Goal: Find specific page/section: Find specific page/section

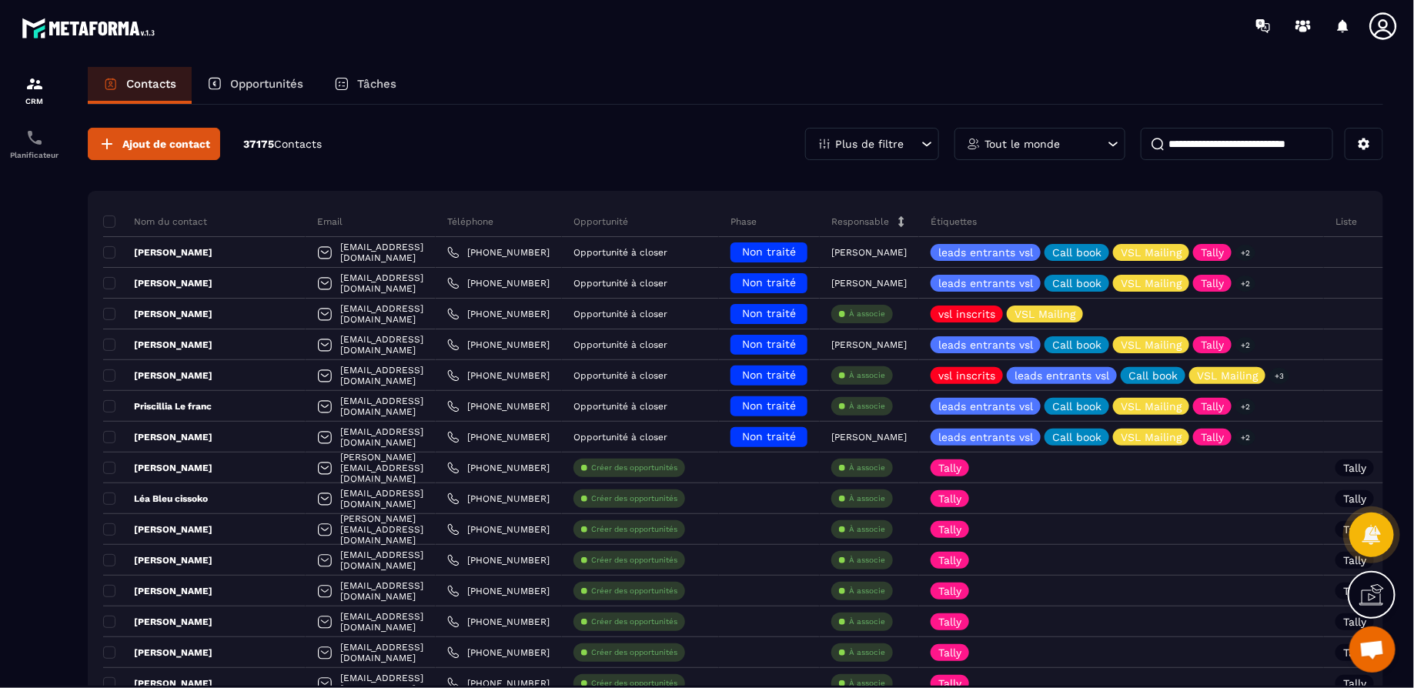
click at [249, 80] on p "Opportunités" at bounding box center [266, 84] width 73 height 14
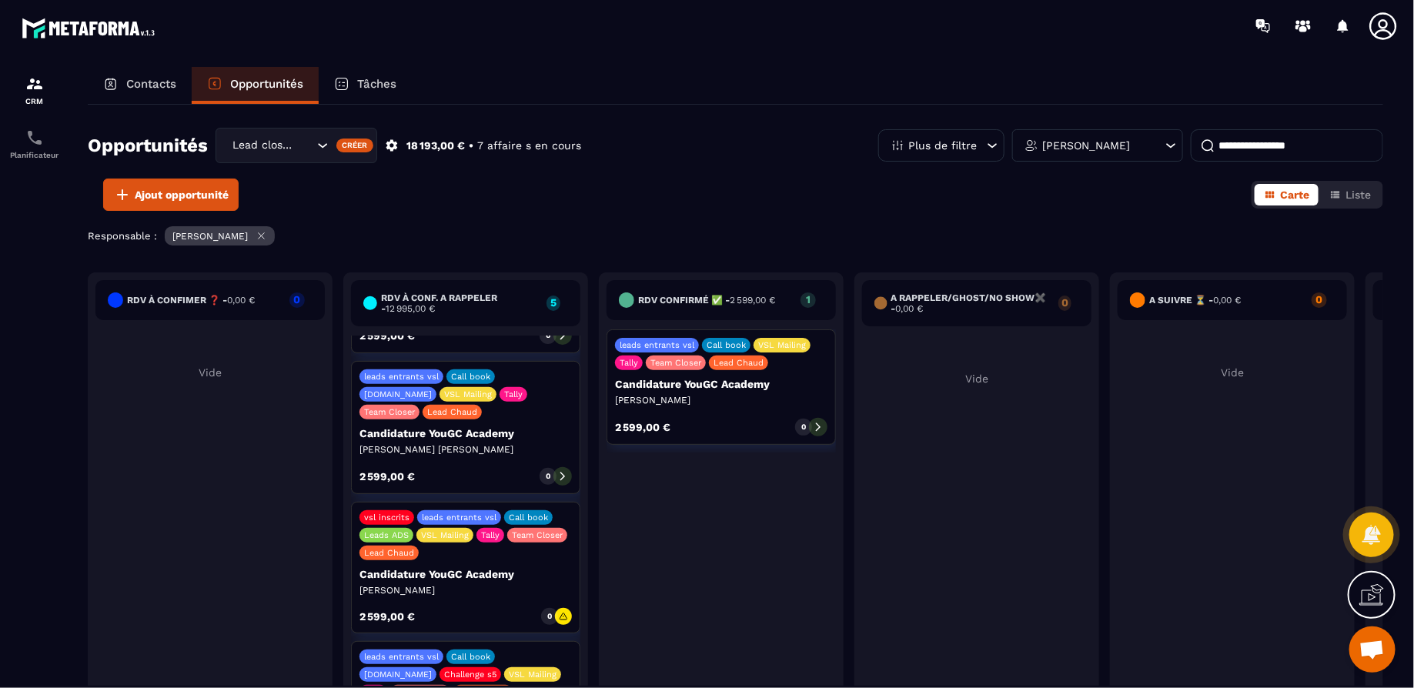
scroll to position [243, 0]
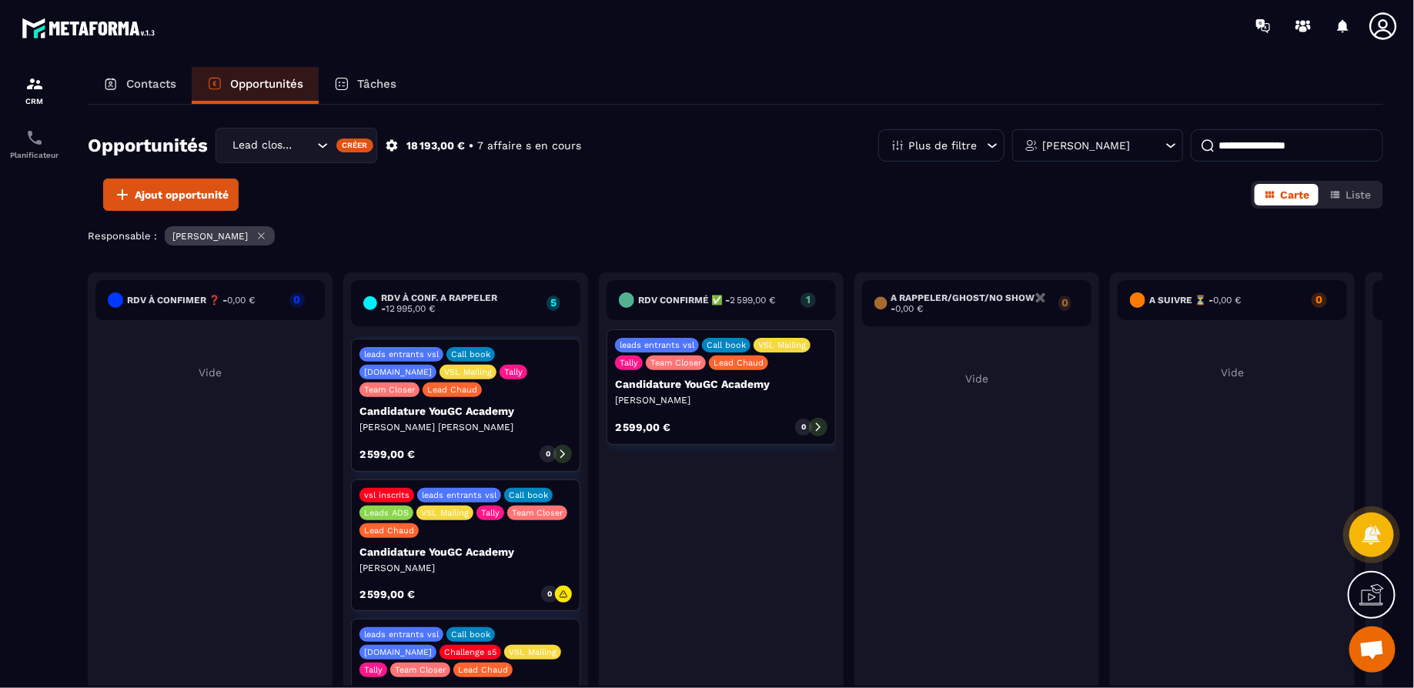
click at [490, 414] on div "leads entrants vsl Call book [DOMAIN_NAME] VSL Mailing Tally Team Closer Lead C…" at bounding box center [465, 405] width 229 height 133
click at [563, 450] on icon at bounding box center [562, 454] width 5 height 8
click at [567, 421] on p "[PERSON_NAME] [PERSON_NAME]" at bounding box center [465, 427] width 212 height 12
click at [531, 421] on div "leads entrants vsl Call book [DOMAIN_NAME] VSL Mailing Tally Team Closer Lead C…" at bounding box center [465, 405] width 229 height 133
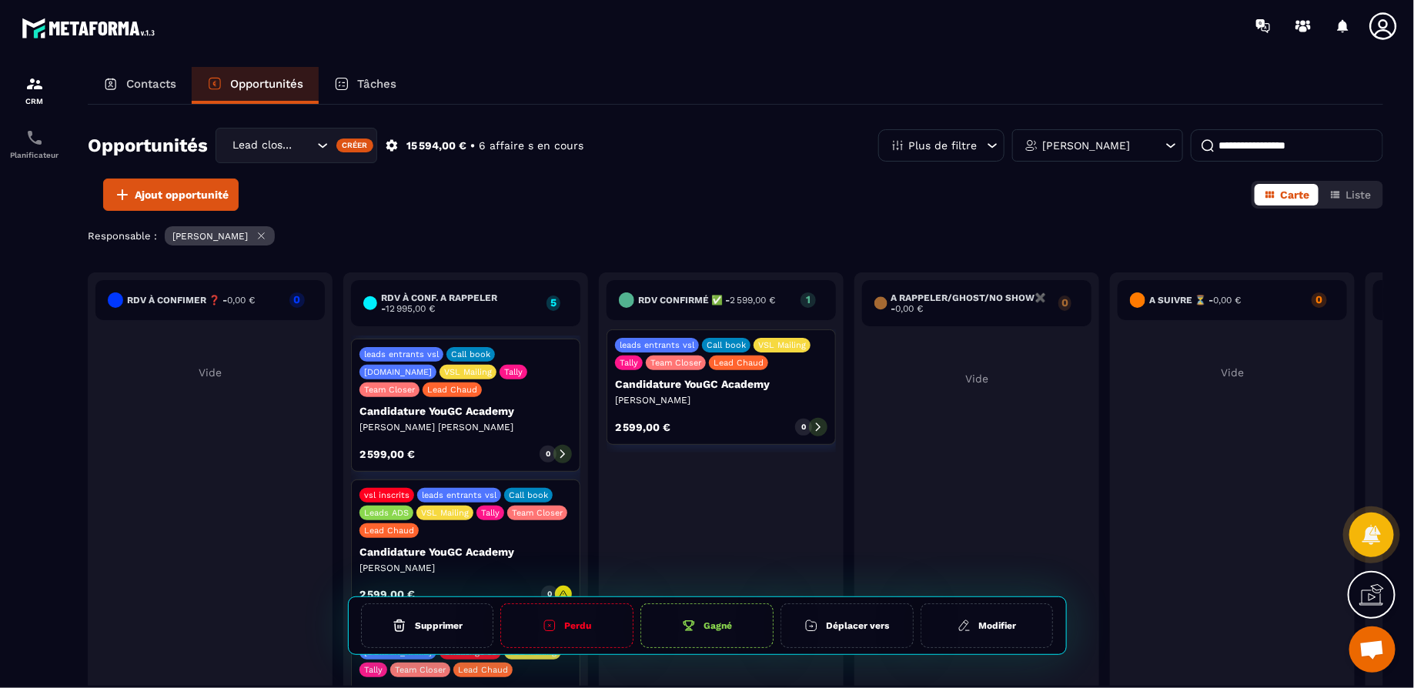
click at [531, 421] on div "leads entrants vsl Call book [DOMAIN_NAME] VSL Mailing Tally Team Closer Lead C…" at bounding box center [465, 405] width 229 height 133
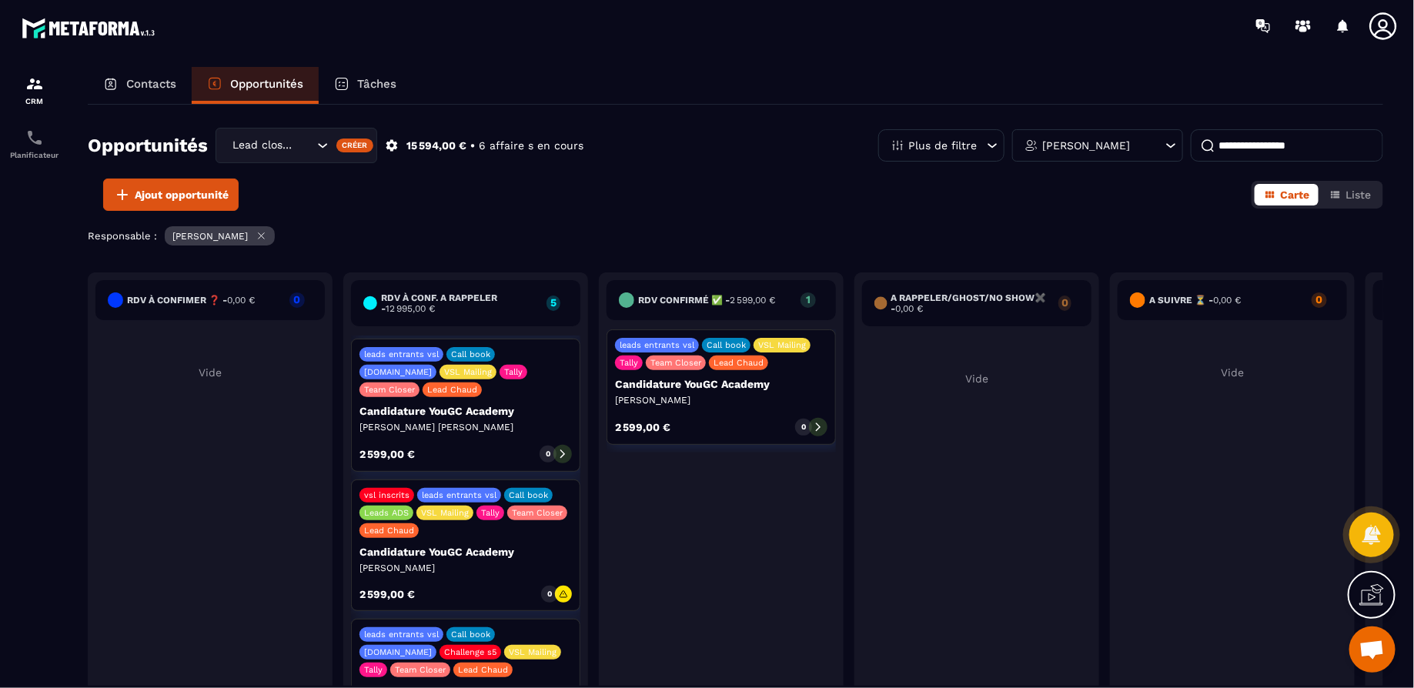
click at [559, 449] on icon at bounding box center [562, 454] width 11 height 11
